Goal: Task Accomplishment & Management: Manage account settings

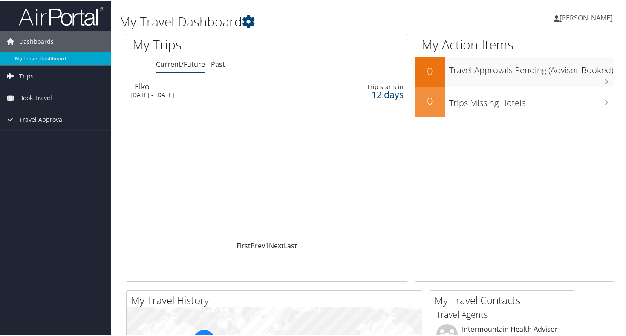
click at [585, 19] on span "[PERSON_NAME]" at bounding box center [586, 16] width 53 height 9
click at [191, 93] on div "[DATE] - [DATE]" at bounding box center [220, 94] width 181 height 8
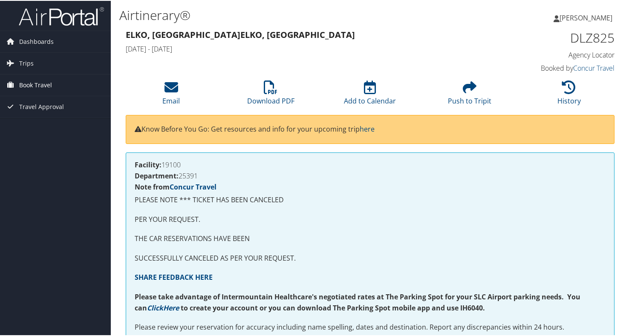
click at [27, 84] on span "Book Travel" at bounding box center [35, 84] width 33 height 21
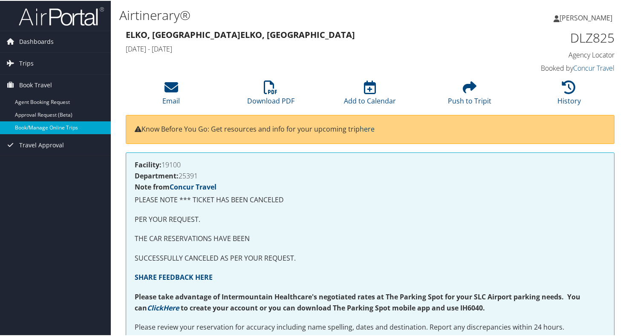
click at [40, 127] on link "Book/Manage Online Trips" at bounding box center [55, 127] width 111 height 13
click at [58, 41] on link "Dashboards" at bounding box center [55, 40] width 111 height 21
